Goal: Find specific page/section: Find specific page/section

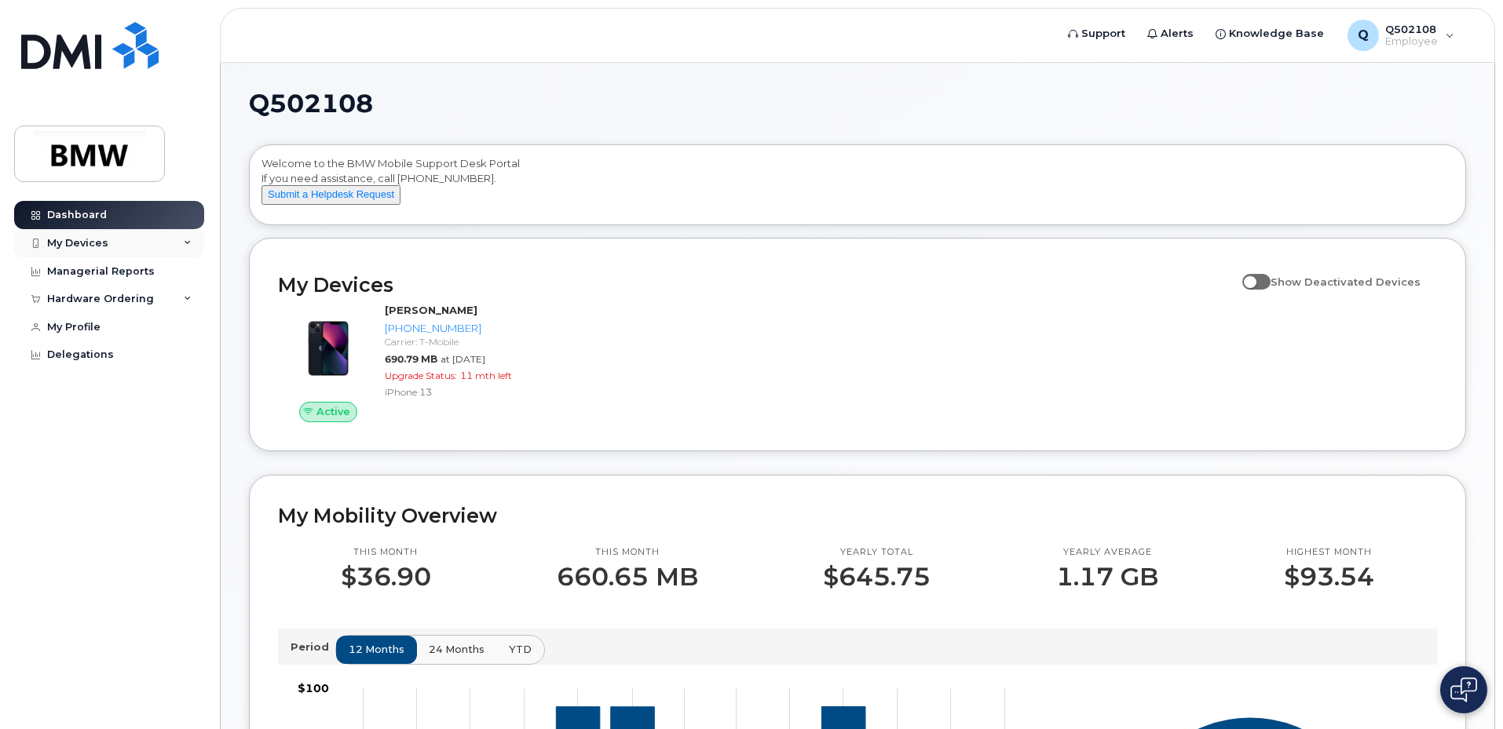
click at [108, 247] on div "My Devices" at bounding box center [109, 243] width 190 height 28
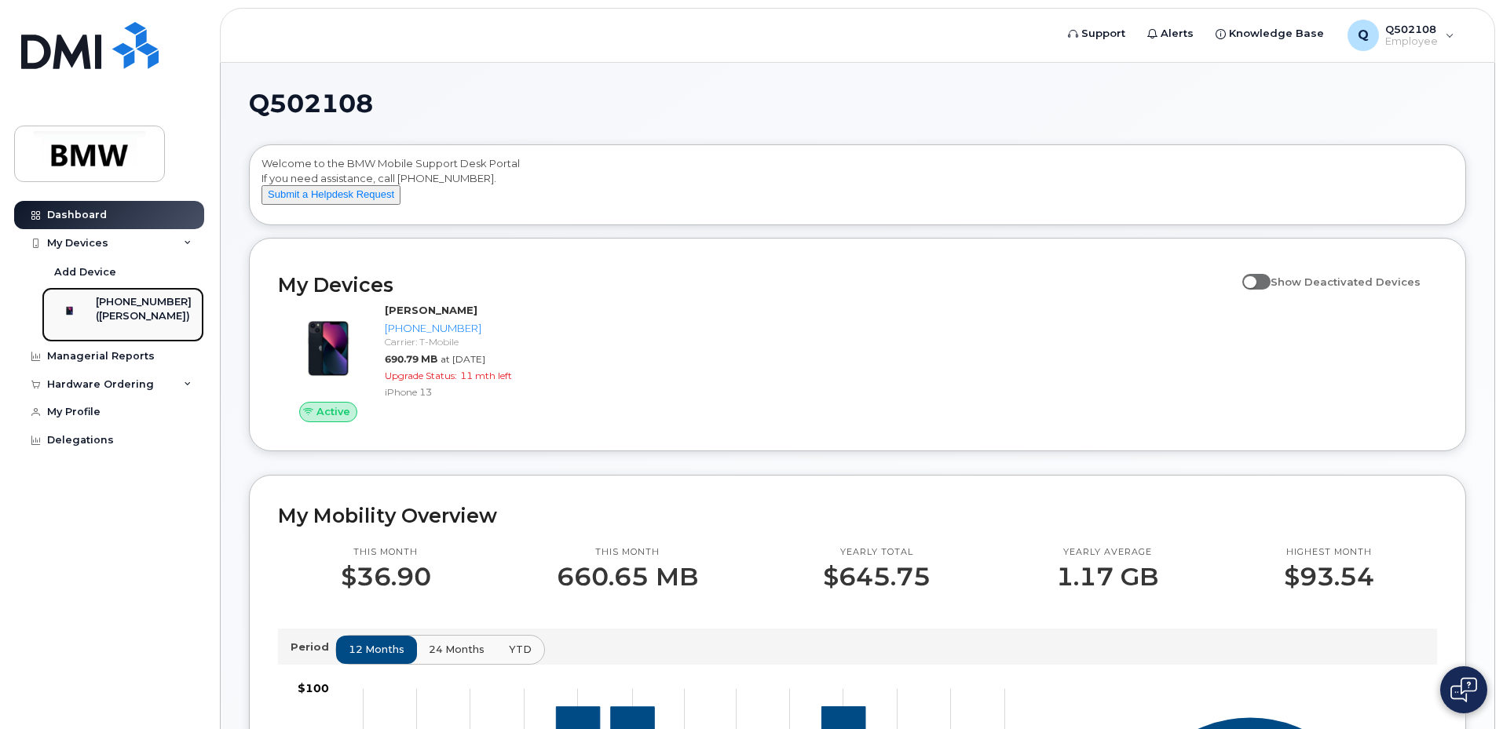
click at [169, 312] on div "([PERSON_NAME])" at bounding box center [144, 316] width 96 height 14
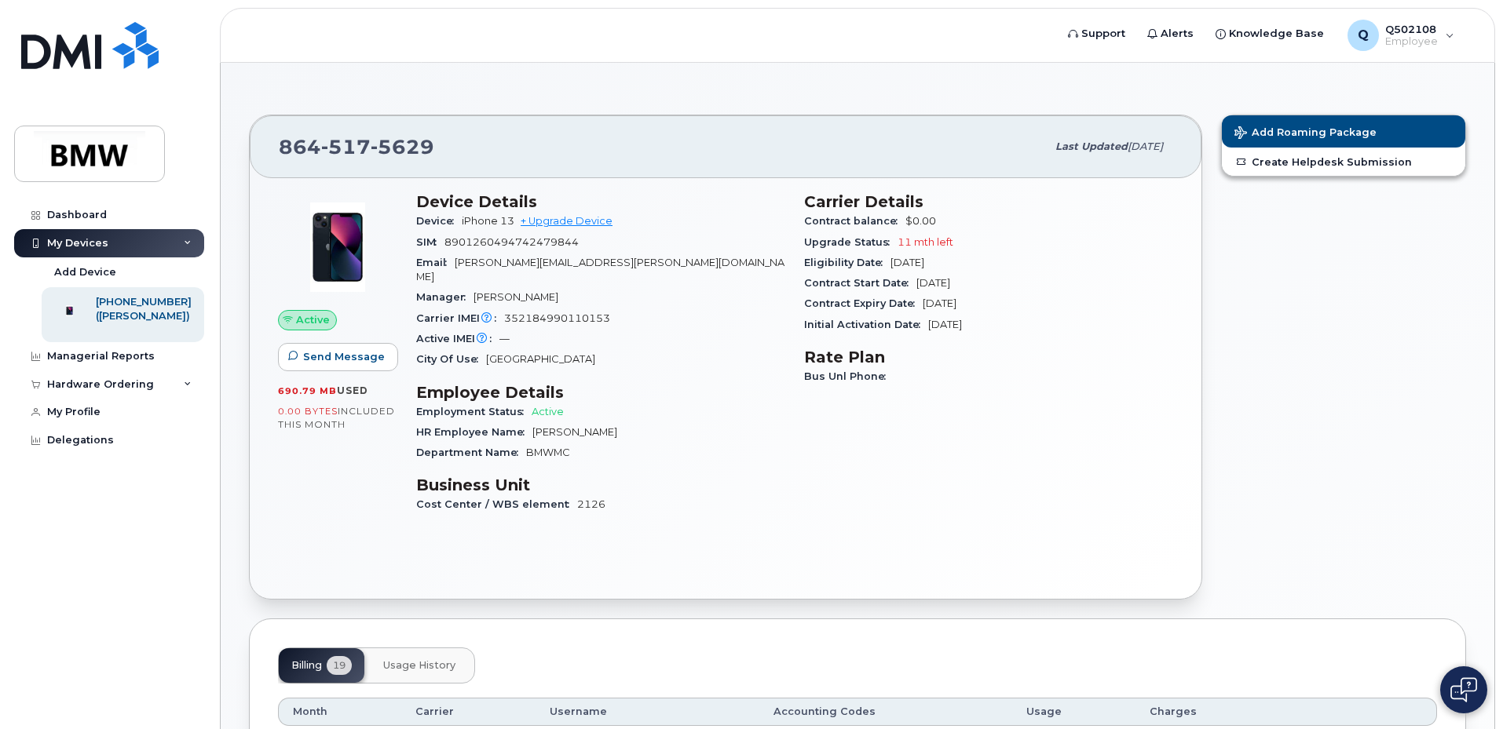
click at [472, 648] on div "Billing 19 Usage History" at bounding box center [376, 666] width 197 height 36
click at [441, 659] on span "Usage History" at bounding box center [419, 665] width 72 height 13
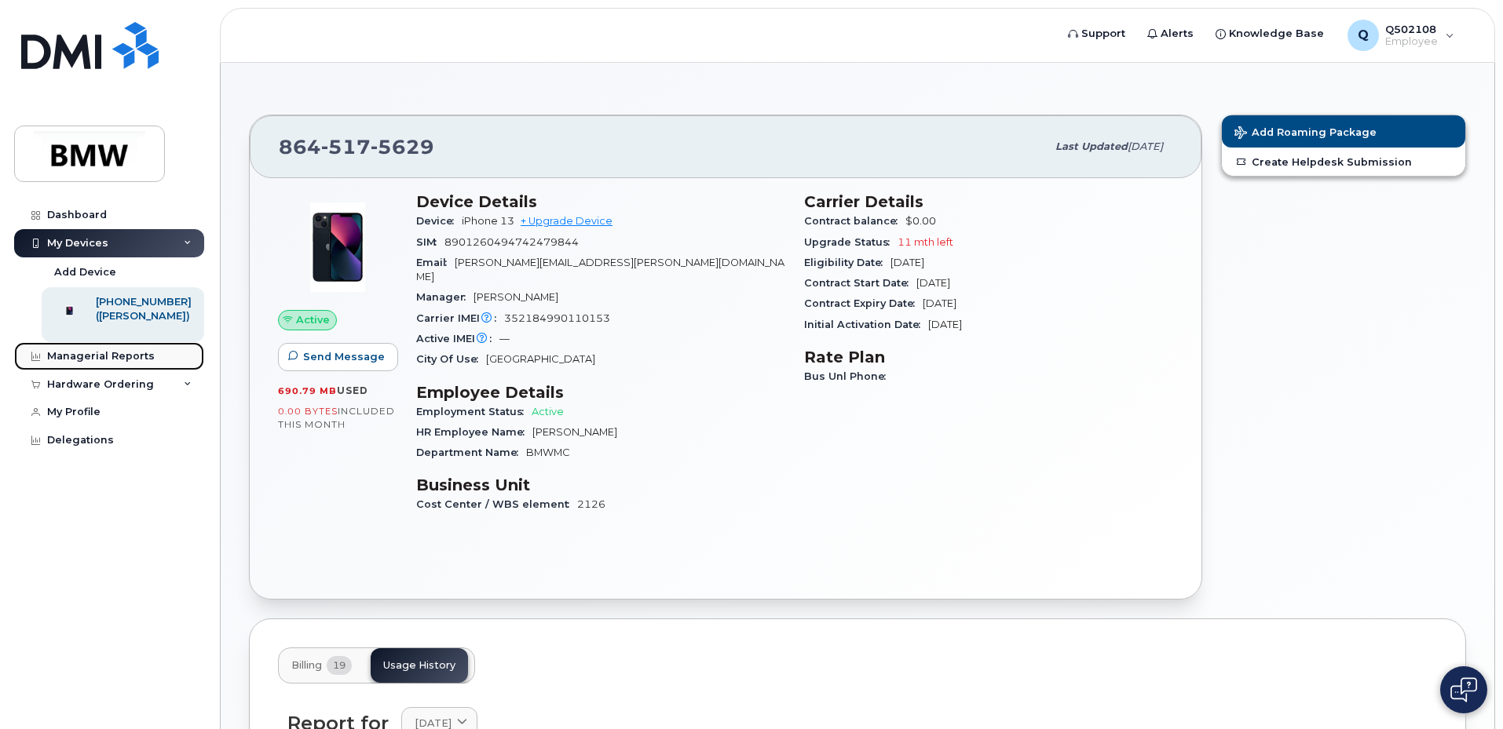
drag, startPoint x: 88, startPoint y: 368, endPoint x: 89, endPoint y: 378, distance: 9.5
click at [88, 363] on div "Managerial Reports" at bounding box center [101, 356] width 108 height 13
click at [90, 391] on div "Hardware Ordering" at bounding box center [100, 384] width 107 height 13
